Goal: Task Accomplishment & Management: Use online tool/utility

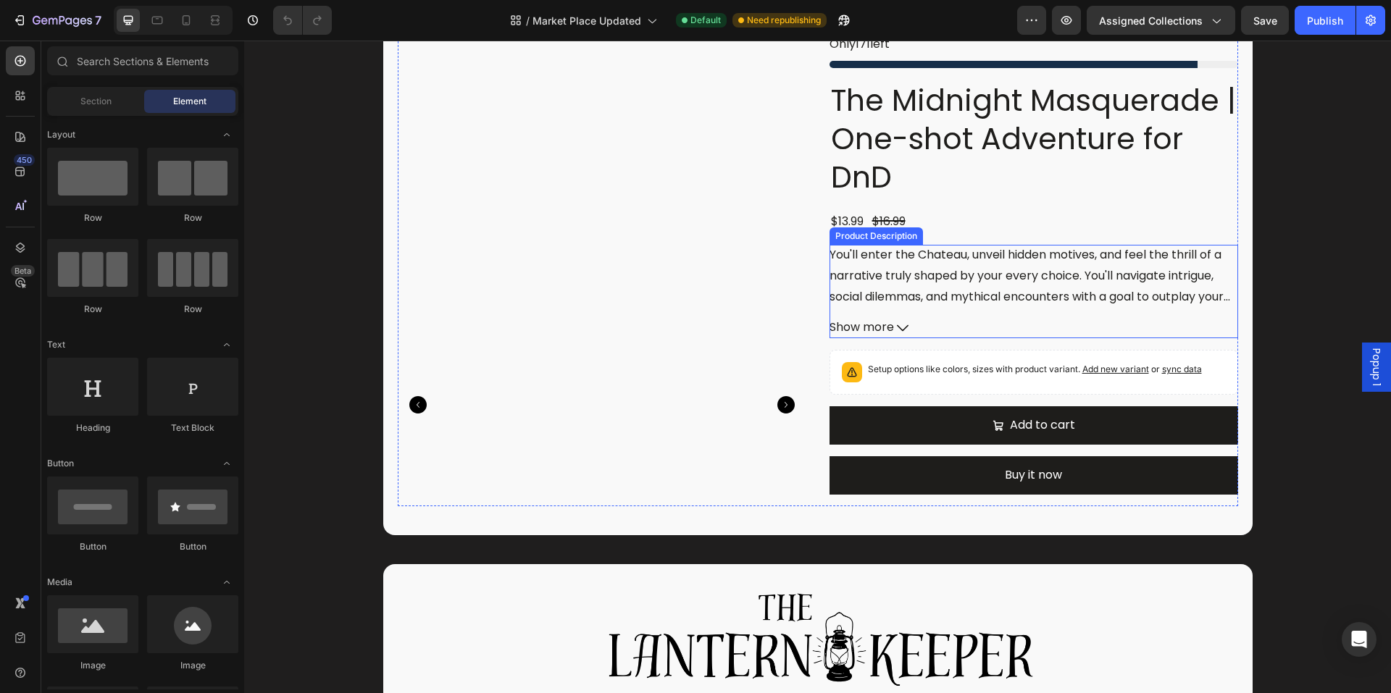
scroll to position [507, 0]
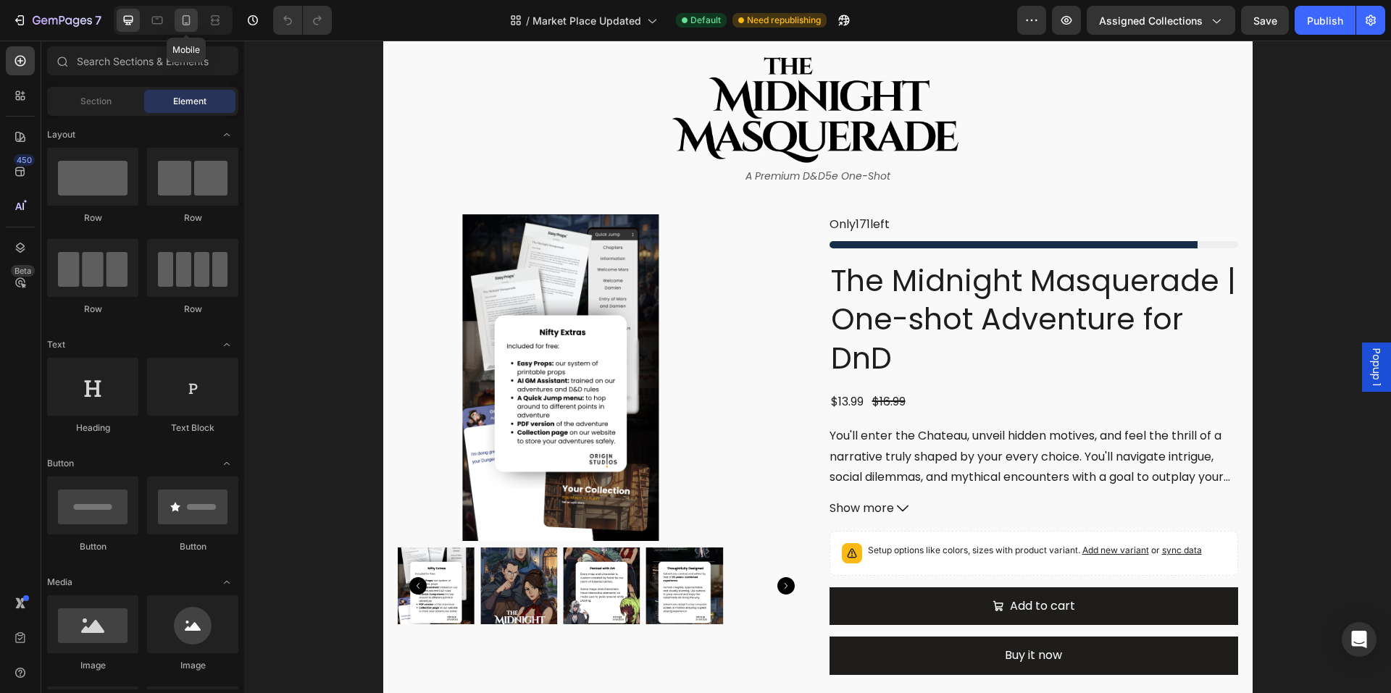
click at [186, 26] on icon at bounding box center [186, 20] width 14 height 14
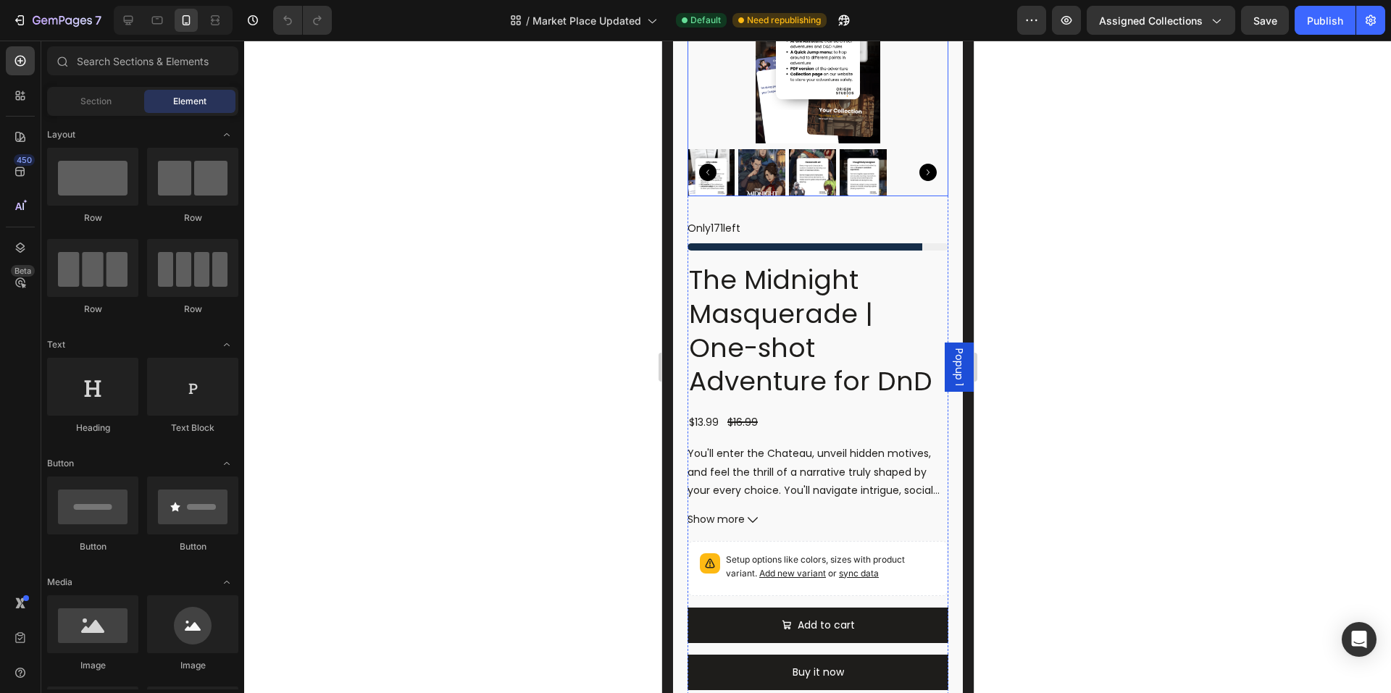
scroll to position [652, 0]
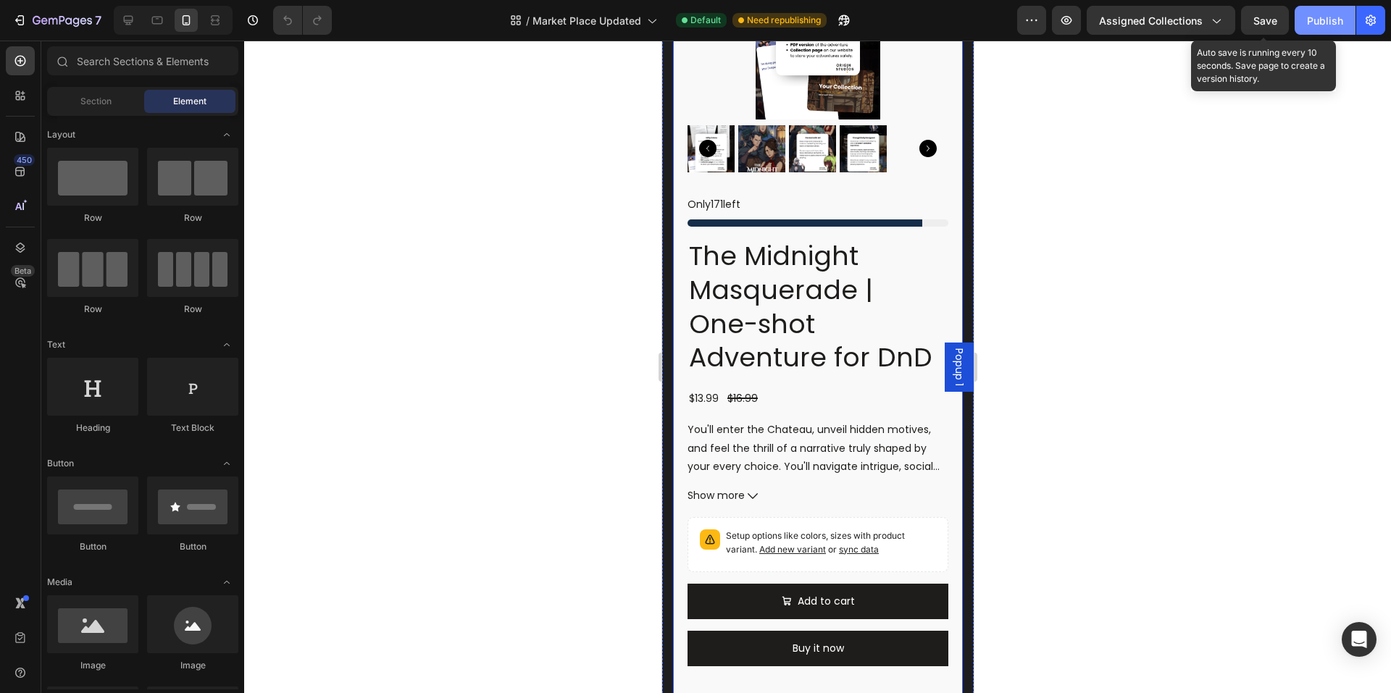
click at [1326, 17] on div "Publish" at bounding box center [1325, 20] width 36 height 15
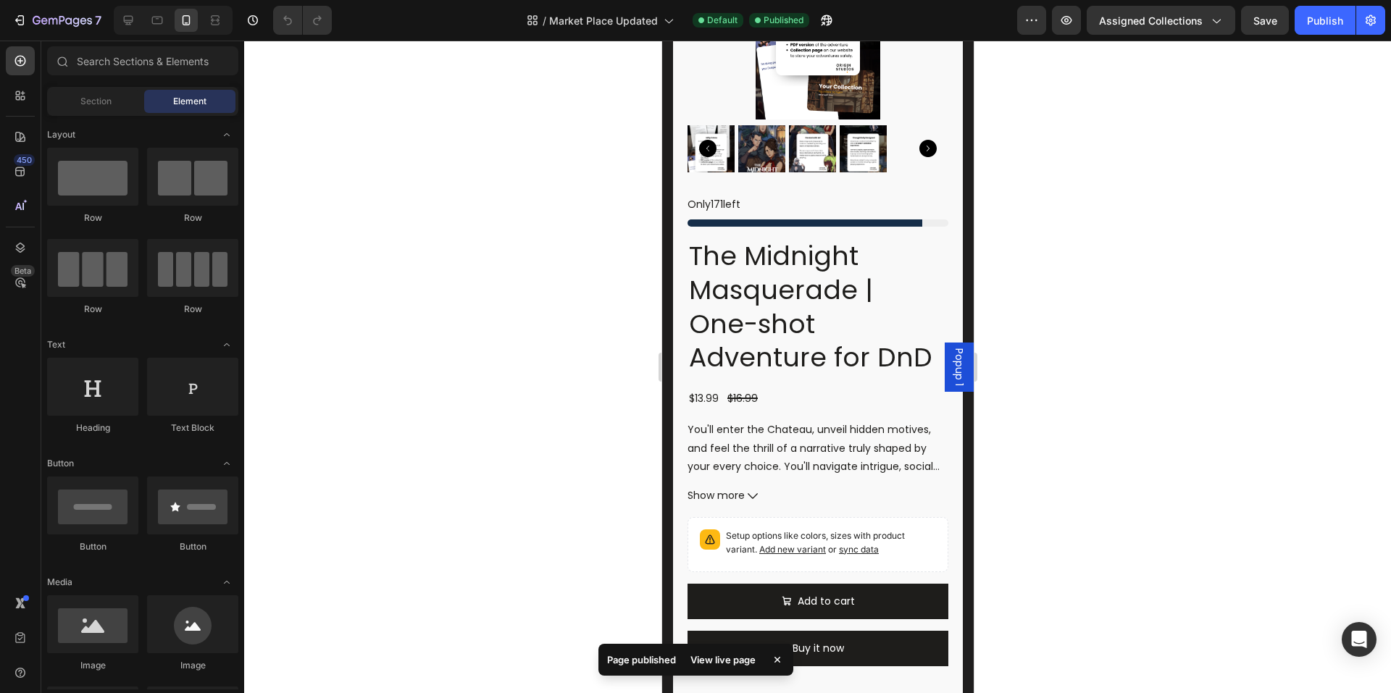
click at [720, 655] on div "View live page" at bounding box center [723, 660] width 83 height 20
click at [1306, 19] on button "Publish" at bounding box center [1325, 20] width 61 height 29
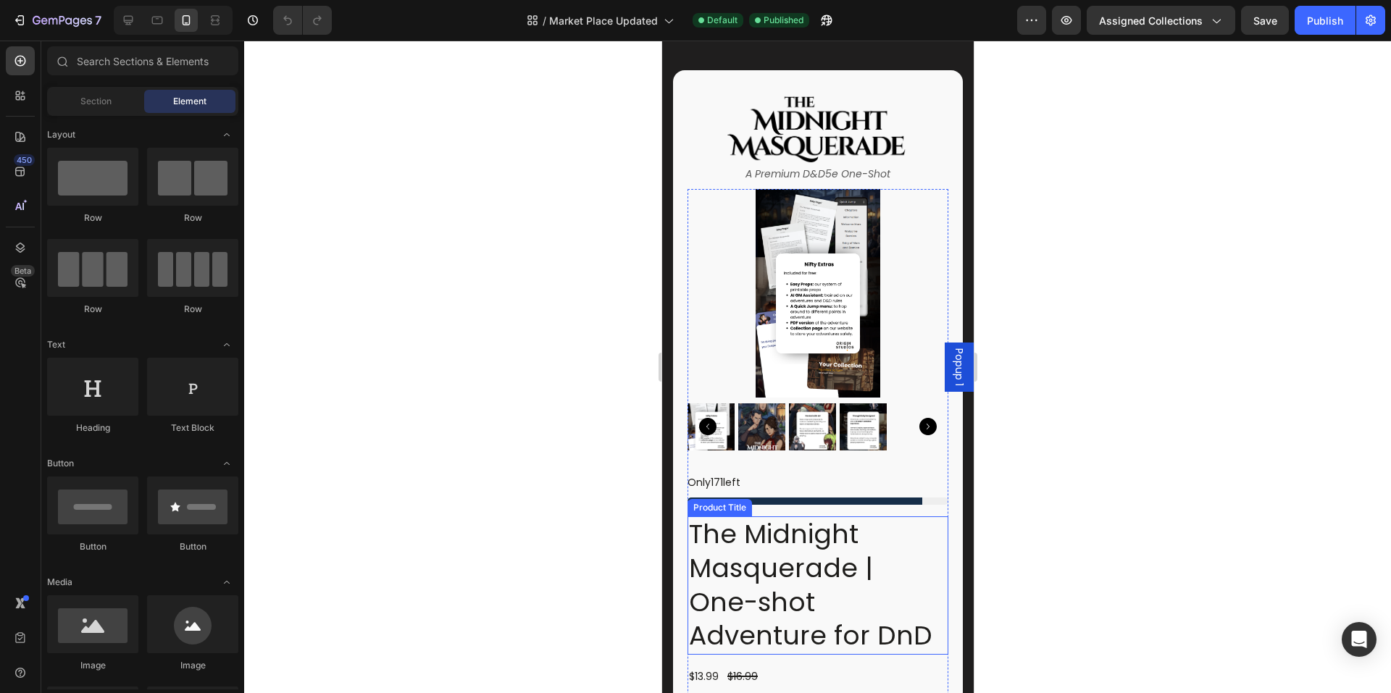
scroll to position [362, 0]
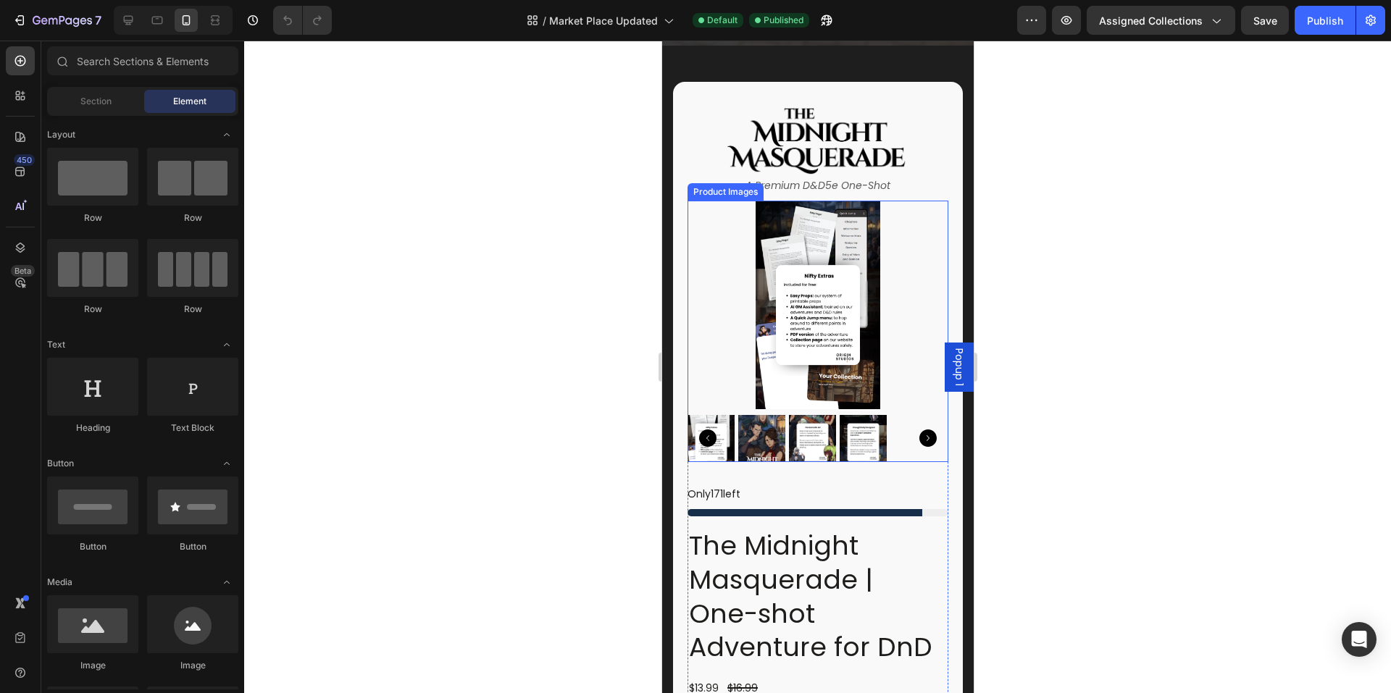
click at [890, 368] on div at bounding box center [817, 305] width 261 height 209
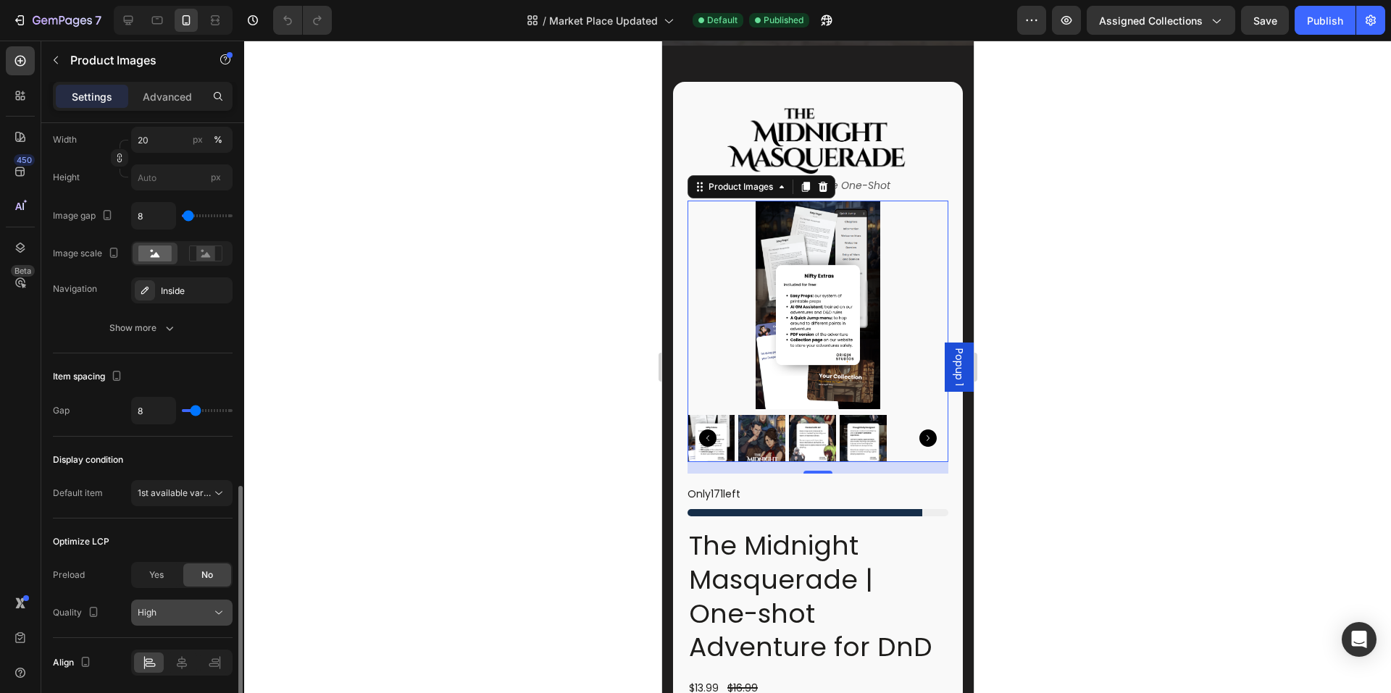
scroll to position [632, 0]
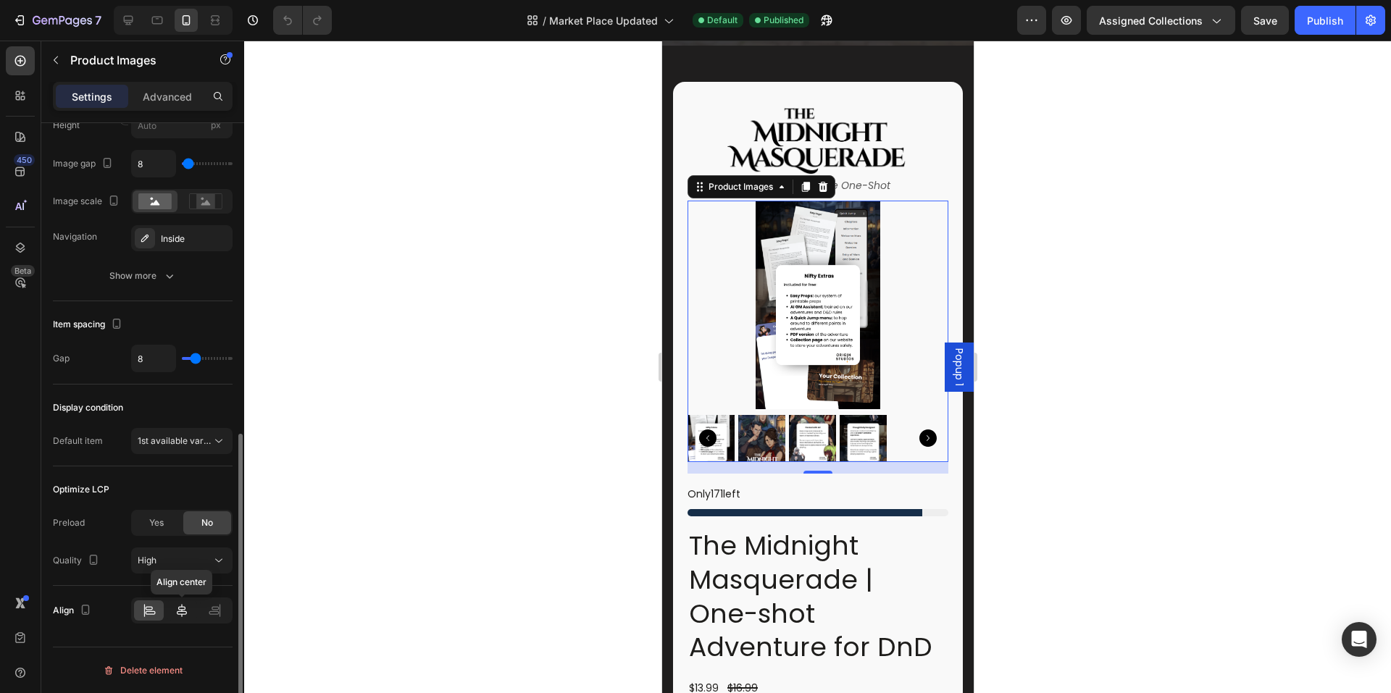
click at [183, 606] on icon at bounding box center [182, 610] width 14 height 14
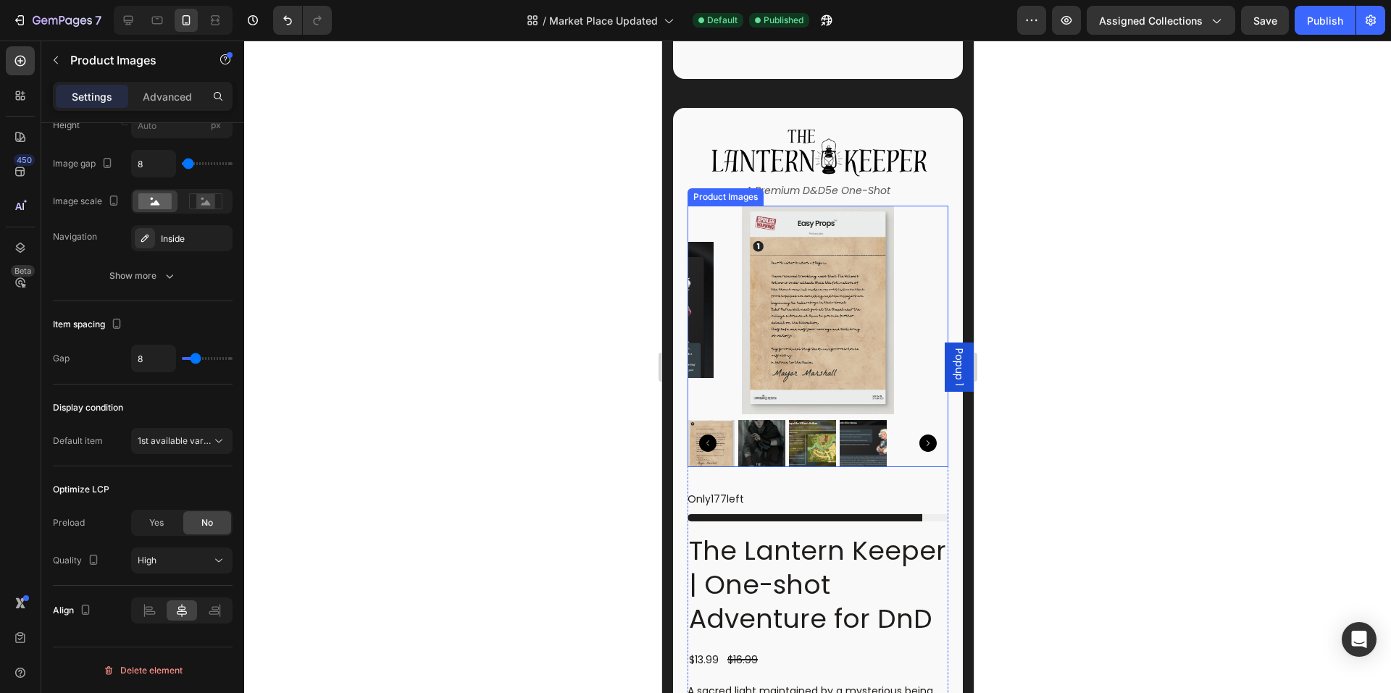
scroll to position [1304, 0]
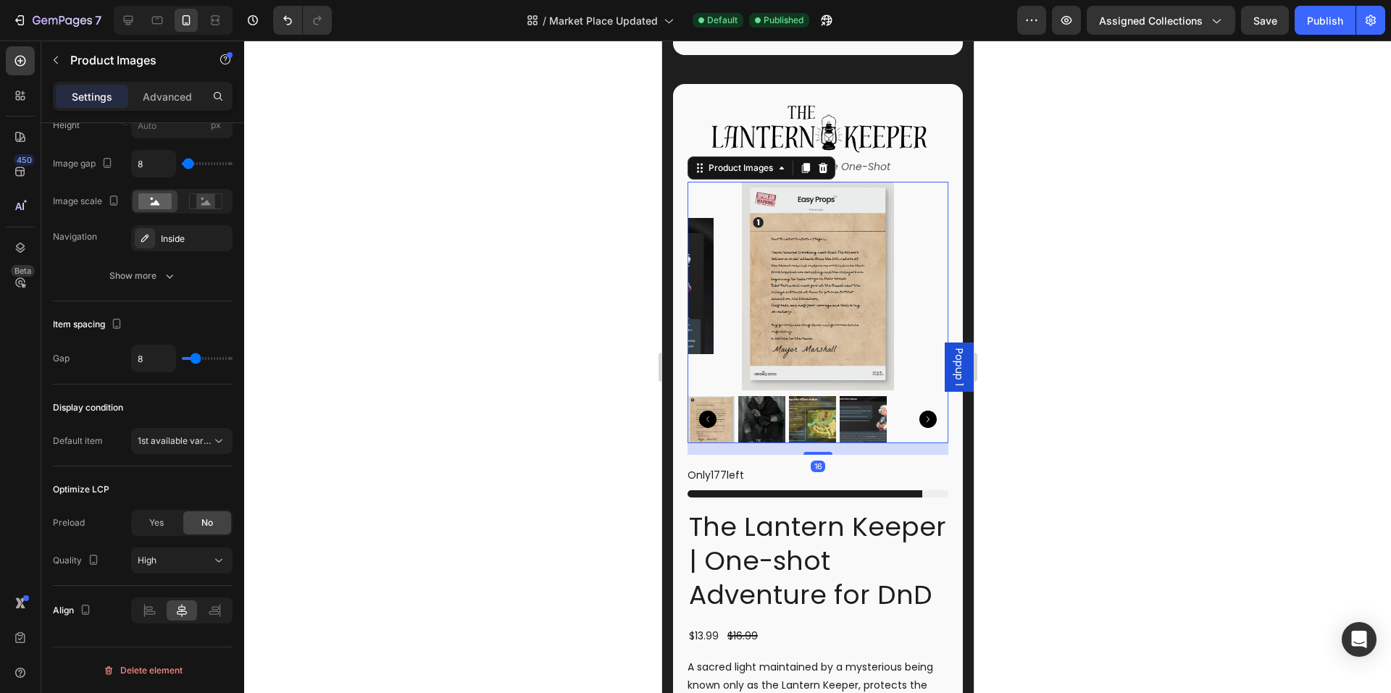
click at [854, 296] on img at bounding box center [817, 286] width 209 height 209
click at [169, 615] on div at bounding box center [182, 611] width 30 height 20
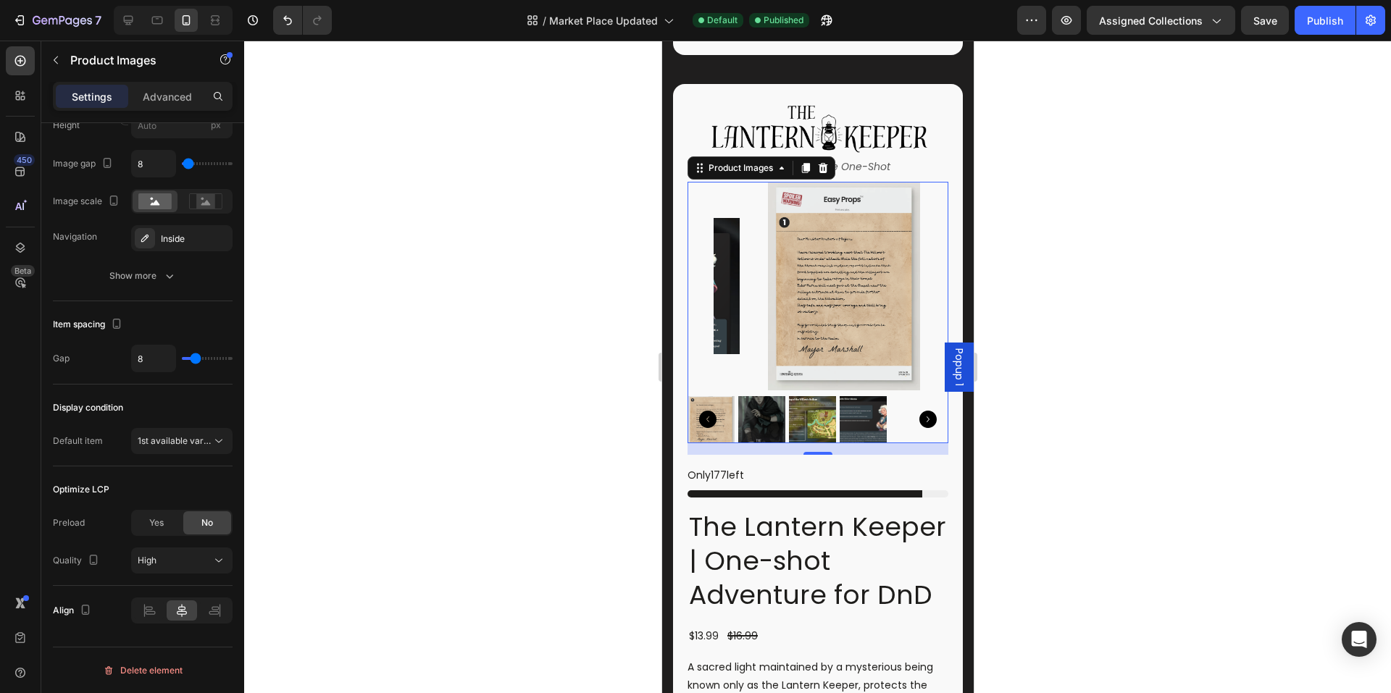
click at [1295, 33] on div "Preview Assigned Collections Save Publish" at bounding box center [1201, 20] width 368 height 29
click at [1310, 23] on div "Publish" at bounding box center [1325, 20] width 36 height 15
